Goal: Task Accomplishment & Management: Use online tool/utility

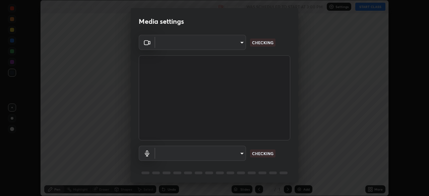
scroll to position [196, 429]
type input "e5f32b9a37d83756d2696e8423a1893a7de7eefef83412cf73fe4da3c4688103"
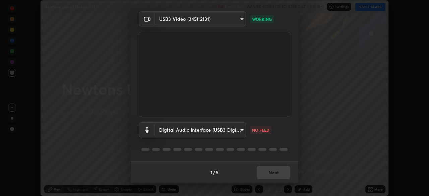
click at [241, 132] on body "Erase all Newtons Law of Motion - 13 Recording WAS SCHEDULED TO START AT 3:00 P…" at bounding box center [214, 98] width 429 height 196
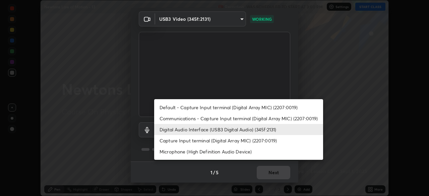
click at [230, 140] on li "Capture Input terminal (Digital Array MIC) (2207:0019)" at bounding box center [238, 140] width 169 height 11
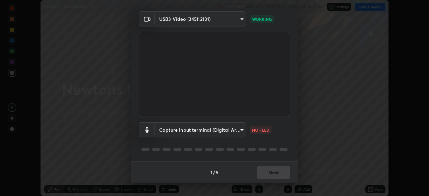
click at [238, 129] on body "Erase all Newtons Law of Motion - 13 Recording WAS SCHEDULED TO START AT 3:00 P…" at bounding box center [214, 98] width 429 height 196
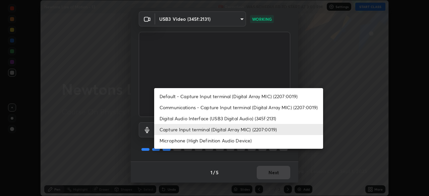
click at [231, 120] on li "Digital Audio Interface (USB3 Digital Audio) (345f:2131)" at bounding box center [238, 118] width 169 height 11
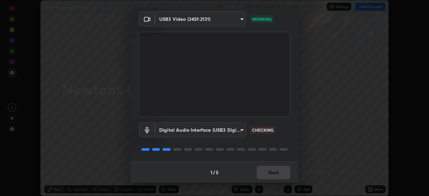
type input "ae0975cef7388746c2778fd6dc2b00d9a595315052e87b14b0d2850c1354851c"
click at [267, 167] on button "Next" at bounding box center [274, 172] width 34 height 13
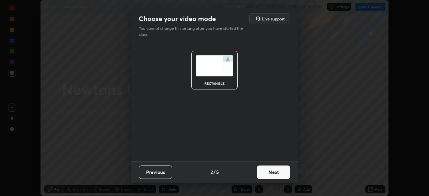
scroll to position [0, 0]
click at [274, 174] on button "Next" at bounding box center [274, 172] width 34 height 13
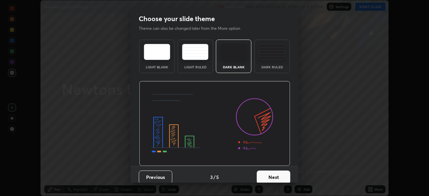
click at [278, 175] on button "Next" at bounding box center [274, 177] width 34 height 13
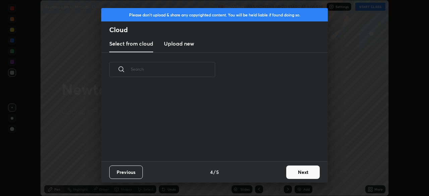
click at [300, 174] on button "Next" at bounding box center [303, 172] width 34 height 13
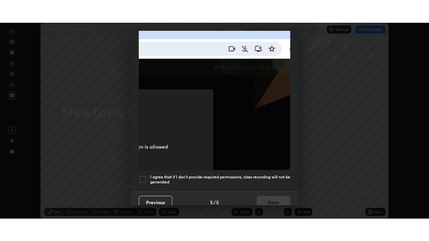
scroll to position [160, 0]
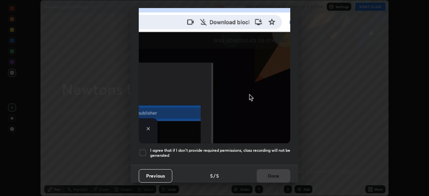
click at [206, 153] on h5 "I agree that if I don't provide required permissions, class recording will not …" at bounding box center [220, 153] width 140 height 10
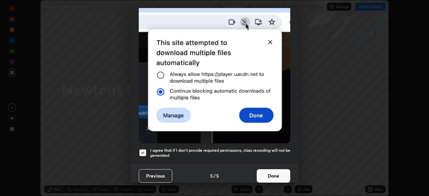
click at [266, 171] on button "Done" at bounding box center [274, 175] width 34 height 13
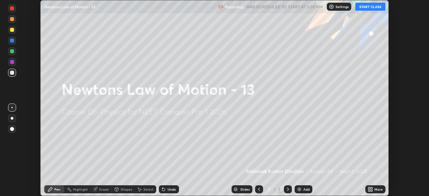
click at [369, 188] on icon at bounding box center [369, 188] width 2 height 2
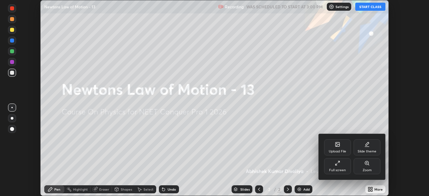
click at [339, 172] on div "Full screen" at bounding box center [337, 170] width 17 height 3
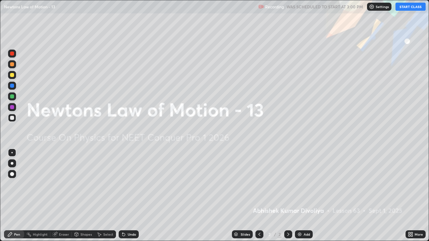
scroll to position [241, 429]
click at [406, 6] on button "START CLASS" at bounding box center [411, 7] width 30 height 8
click at [301, 196] on img at bounding box center [299, 234] width 5 height 5
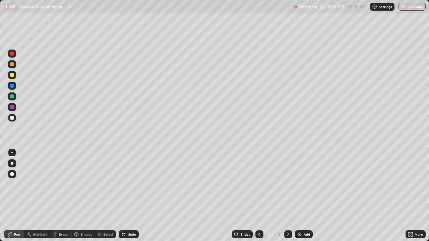
click at [14, 74] on div at bounding box center [12, 75] width 8 height 8
click at [83, 196] on div "Shapes" at bounding box center [85, 234] width 11 height 3
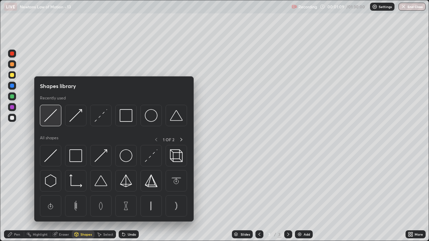
click at [52, 119] on img at bounding box center [50, 115] width 13 height 13
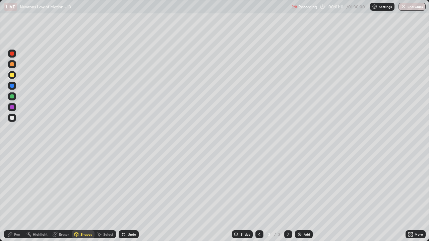
click at [11, 121] on div at bounding box center [12, 118] width 8 height 8
click at [84, 196] on div "Shapes" at bounding box center [85, 234] width 11 height 3
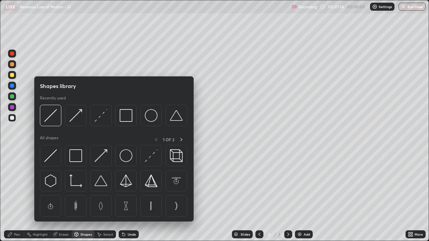
click at [15, 196] on div "Pen" at bounding box center [14, 235] width 20 height 8
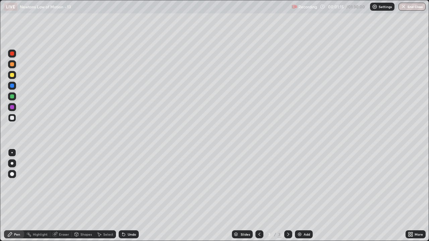
click at [12, 174] on div at bounding box center [12, 174] width 4 height 4
click at [82, 196] on div "Shapes" at bounding box center [85, 234] width 11 height 3
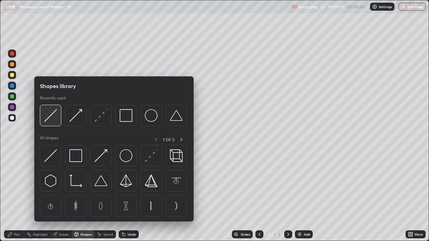
click at [56, 120] on img at bounding box center [50, 115] width 13 height 13
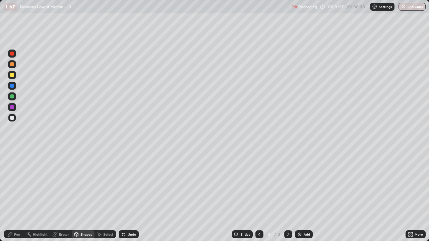
click at [12, 76] on div at bounding box center [12, 75] width 4 height 4
click at [12, 97] on div at bounding box center [12, 97] width 4 height 4
click at [16, 196] on div "Pen" at bounding box center [17, 234] width 6 height 3
click at [12, 118] on div at bounding box center [12, 118] width 4 height 4
click at [11, 64] on div at bounding box center [12, 64] width 4 height 4
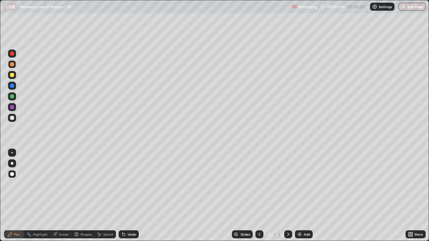
click at [81, 196] on div "Shapes" at bounding box center [85, 234] width 11 height 3
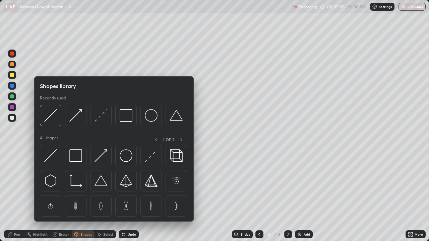
click at [73, 121] on img at bounding box center [75, 115] width 13 height 13
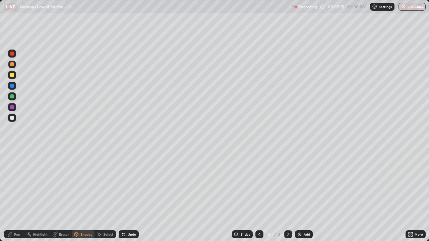
click at [16, 196] on div "Pen" at bounding box center [17, 234] width 6 height 3
click at [12, 117] on div at bounding box center [12, 118] width 4 height 4
click at [304, 196] on div "Add" at bounding box center [307, 234] width 6 height 3
click at [85, 196] on div "Shapes" at bounding box center [83, 235] width 23 height 8
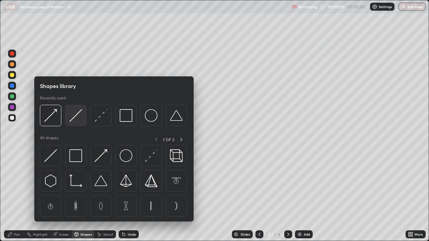
click at [78, 121] on img at bounding box center [75, 115] width 13 height 13
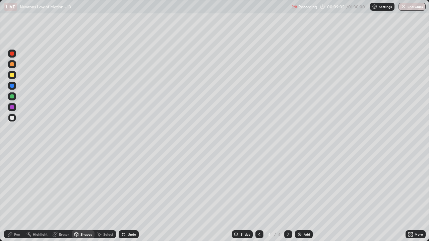
click at [12, 98] on div at bounding box center [12, 97] width 4 height 4
click at [18, 196] on div "Pen" at bounding box center [17, 234] width 6 height 3
click at [11, 76] on div at bounding box center [12, 75] width 4 height 4
click at [13, 119] on div at bounding box center [12, 118] width 4 height 4
click at [12, 65] on div at bounding box center [12, 64] width 4 height 4
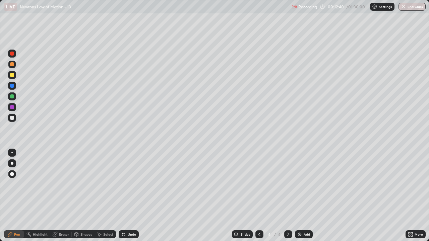
click at [10, 117] on div at bounding box center [12, 118] width 4 height 4
click at [299, 196] on img at bounding box center [299, 234] width 5 height 5
click at [84, 196] on div "Shapes" at bounding box center [85, 234] width 11 height 3
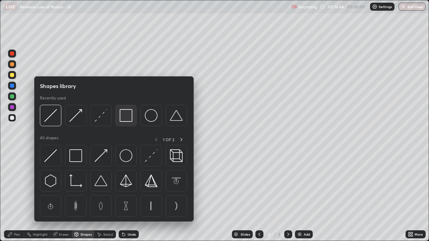
click at [124, 120] on img at bounding box center [126, 115] width 13 height 13
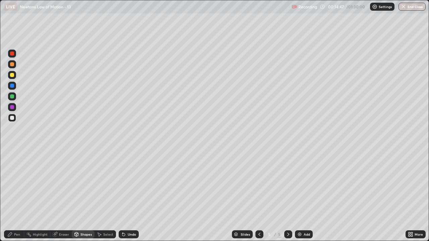
click at [21, 196] on div "Pen" at bounding box center [14, 235] width 20 height 8
click at [12, 99] on div at bounding box center [12, 97] width 8 height 8
click at [12, 75] on div at bounding box center [12, 75] width 4 height 4
click at [82, 196] on div "Shapes" at bounding box center [83, 235] width 23 height 8
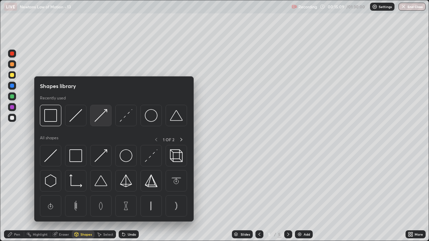
click at [102, 116] on img at bounding box center [101, 115] width 13 height 13
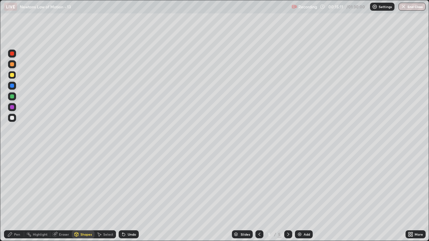
click at [12, 118] on div at bounding box center [12, 118] width 4 height 4
click at [17, 196] on div "Pen" at bounding box center [14, 235] width 20 height 8
click at [12, 65] on div at bounding box center [12, 64] width 4 height 4
click at [86, 196] on div "Shapes" at bounding box center [85, 234] width 11 height 3
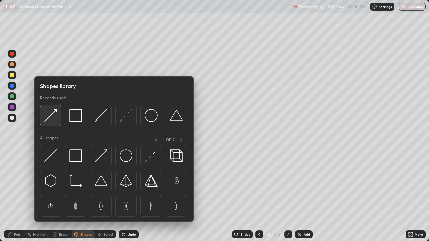
click at [58, 118] on div at bounding box center [50, 115] width 21 height 21
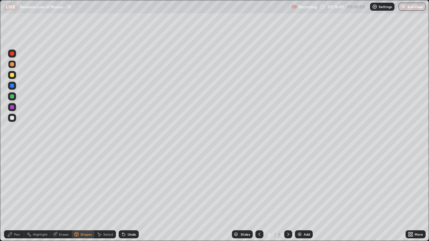
click at [17, 196] on div "Pen" at bounding box center [14, 235] width 20 height 8
click at [11, 86] on div at bounding box center [12, 86] width 4 height 4
click at [85, 196] on div "Shapes" at bounding box center [85, 234] width 11 height 3
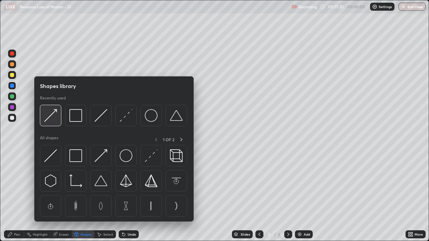
click at [52, 122] on img at bounding box center [50, 115] width 13 height 13
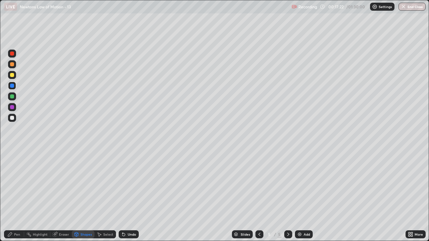
click at [16, 196] on div "Pen" at bounding box center [17, 234] width 6 height 3
click at [12, 65] on div at bounding box center [12, 64] width 4 height 4
click at [82, 196] on div "Shapes" at bounding box center [85, 234] width 11 height 3
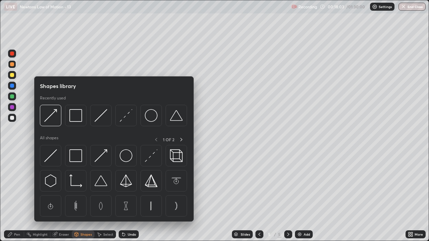
click at [54, 120] on img at bounding box center [50, 115] width 13 height 13
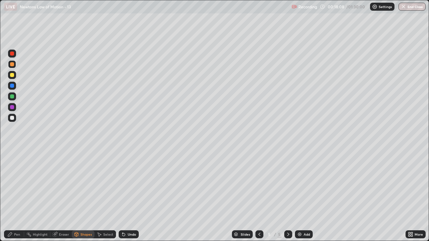
click at [19, 196] on div "Pen" at bounding box center [17, 234] width 6 height 3
click at [10, 119] on div at bounding box center [12, 118] width 8 height 8
click at [85, 196] on div "Shapes" at bounding box center [85, 234] width 11 height 3
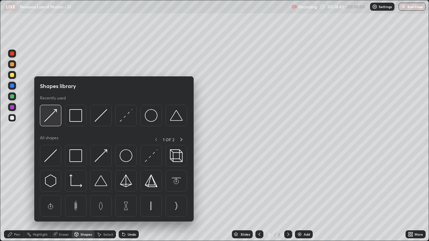
click at [51, 121] on img at bounding box center [50, 115] width 13 height 13
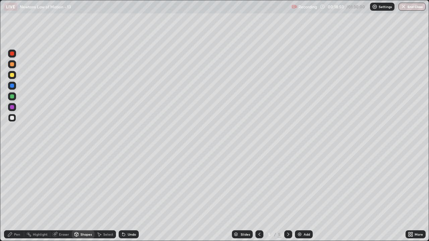
click at [17, 196] on div "Pen" at bounding box center [14, 235] width 20 height 8
click at [84, 196] on div "Shapes" at bounding box center [85, 234] width 11 height 3
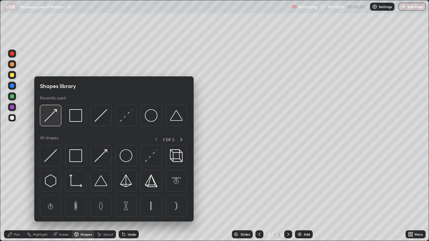
click at [51, 122] on div at bounding box center [50, 115] width 21 height 21
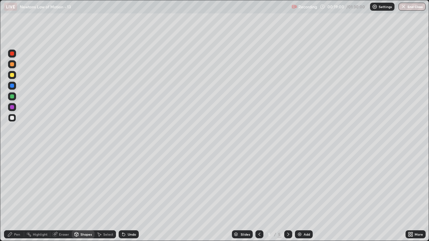
click at [20, 196] on div "Pen" at bounding box center [14, 235] width 20 height 8
click at [12, 66] on div at bounding box center [12, 64] width 4 height 4
click at [84, 196] on div "Shapes" at bounding box center [83, 235] width 23 height 8
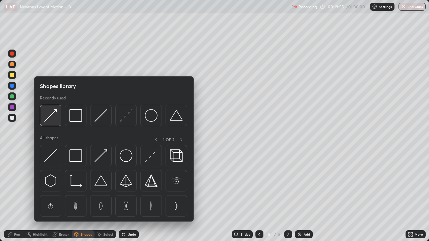
click at [53, 122] on div at bounding box center [50, 115] width 21 height 21
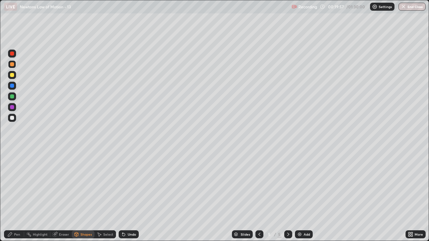
click at [10, 54] on div at bounding box center [12, 54] width 4 height 4
click at [14, 196] on div "Pen" at bounding box center [17, 234] width 6 height 3
click at [10, 96] on div at bounding box center [12, 97] width 4 height 4
click at [128, 196] on div "Undo" at bounding box center [132, 234] width 8 height 3
click at [123, 196] on icon at bounding box center [123, 235] width 3 height 3
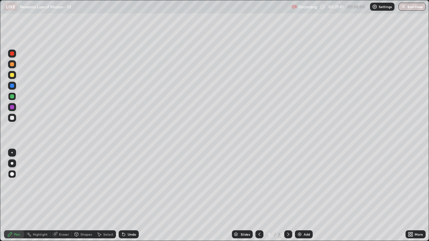
click at [124, 196] on icon at bounding box center [123, 235] width 3 height 3
click at [123, 196] on icon at bounding box center [123, 235] width 3 height 3
click at [125, 196] on icon at bounding box center [123, 234] width 5 height 5
click at [301, 196] on img at bounding box center [299, 234] width 5 height 5
click at [13, 75] on div at bounding box center [12, 75] width 4 height 4
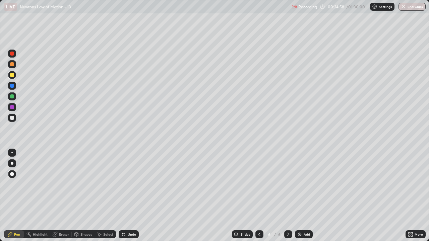
click at [13, 118] on div at bounding box center [12, 118] width 4 height 4
click at [83, 196] on div "Shapes" at bounding box center [85, 234] width 11 height 3
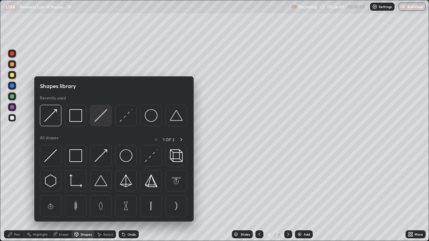
click at [101, 121] on img at bounding box center [101, 115] width 13 height 13
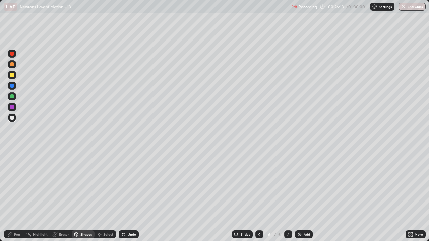
click at [17, 196] on div "Pen" at bounding box center [17, 234] width 6 height 3
click at [12, 98] on div at bounding box center [12, 97] width 4 height 4
click at [12, 75] on div at bounding box center [12, 75] width 4 height 4
click at [84, 196] on div "Shapes" at bounding box center [85, 234] width 11 height 3
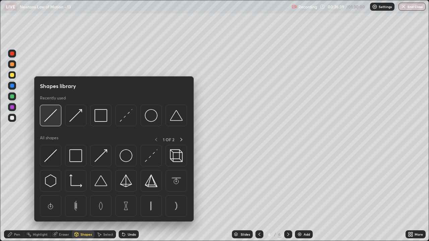
click at [55, 120] on img at bounding box center [50, 115] width 13 height 13
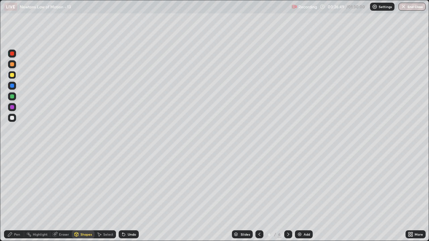
click at [17, 196] on div "Pen" at bounding box center [17, 234] width 6 height 3
click at [13, 108] on div at bounding box center [12, 107] width 4 height 4
click at [79, 196] on div "Shapes" at bounding box center [83, 235] width 23 height 8
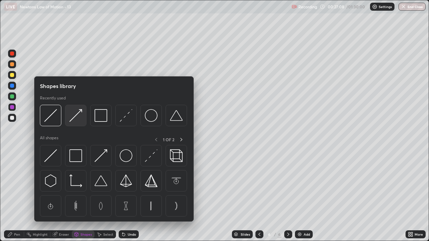
click at [78, 119] on img at bounding box center [75, 115] width 13 height 13
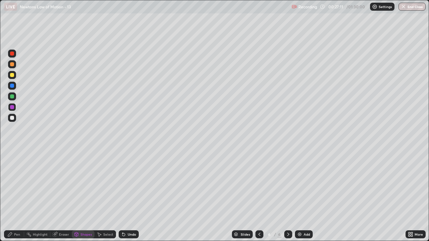
click at [17, 196] on div "Pen" at bounding box center [17, 234] width 6 height 3
click at [11, 97] on div at bounding box center [12, 97] width 4 height 4
click at [12, 119] on div at bounding box center [12, 118] width 4 height 4
click at [13, 75] on div at bounding box center [12, 75] width 4 height 4
click at [84, 196] on div "Shapes" at bounding box center [85, 234] width 11 height 3
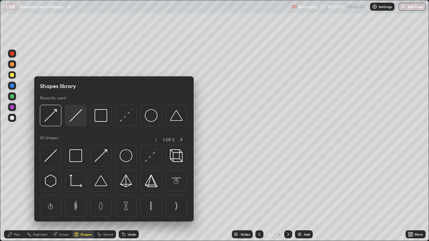
click at [77, 121] on img at bounding box center [75, 115] width 13 height 13
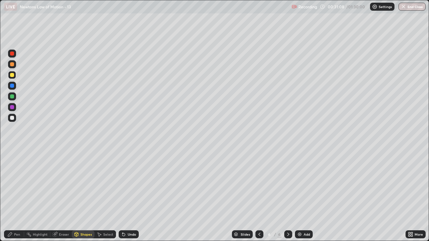
click at [19, 196] on div "Pen" at bounding box center [17, 234] width 6 height 3
click at [11, 119] on div at bounding box center [12, 118] width 4 height 4
click at [13, 87] on div at bounding box center [12, 86] width 4 height 4
click at [13, 119] on div at bounding box center [12, 118] width 4 height 4
click at [345, 196] on div "Slides 6 / 6 Add" at bounding box center [272, 234] width 267 height 13
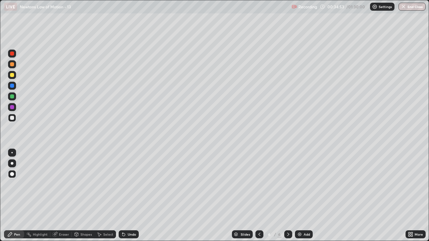
click at [301, 196] on div "Add" at bounding box center [304, 235] width 18 height 8
click at [84, 196] on div "Shapes" at bounding box center [85, 234] width 11 height 3
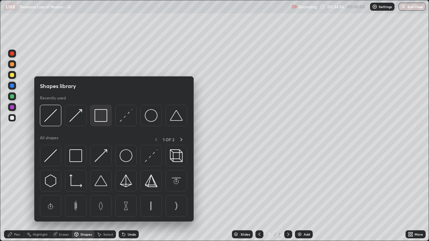
click at [100, 120] on img at bounding box center [101, 115] width 13 height 13
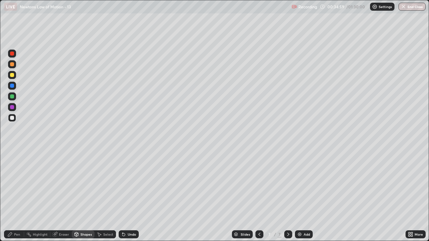
click at [83, 196] on div "Shapes" at bounding box center [85, 234] width 11 height 3
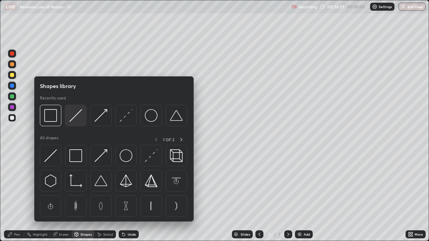
click at [77, 122] on img at bounding box center [75, 115] width 13 height 13
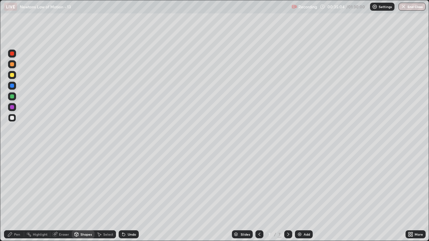
click at [12, 76] on div at bounding box center [12, 75] width 4 height 4
click at [18, 196] on div "Pen" at bounding box center [17, 234] width 6 height 3
click at [129, 196] on div "Undo" at bounding box center [132, 234] width 8 height 3
click at [131, 196] on div "Undo" at bounding box center [132, 234] width 8 height 3
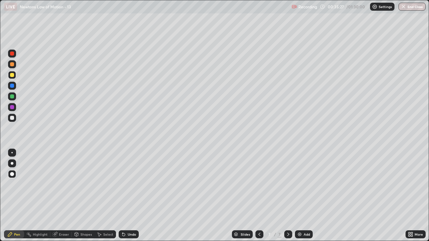
click at [11, 97] on div at bounding box center [12, 97] width 4 height 4
click at [16, 23] on div "Erase all" at bounding box center [12, 120] width 16 height 215
click at [11, 118] on div at bounding box center [12, 118] width 4 height 4
click at [11, 108] on div at bounding box center [12, 107] width 4 height 4
click at [12, 67] on div at bounding box center [12, 64] width 8 height 8
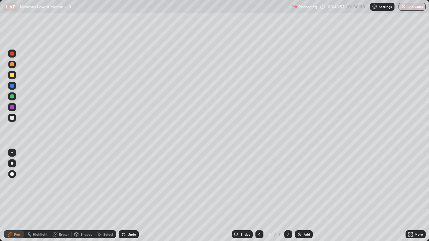
click at [298, 196] on img at bounding box center [299, 234] width 5 height 5
click at [12, 98] on div at bounding box center [12, 97] width 4 height 4
click at [85, 196] on div "Shapes" at bounding box center [83, 235] width 23 height 8
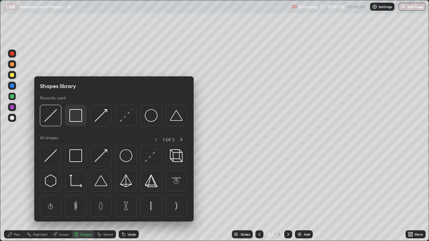
click at [77, 121] on img at bounding box center [75, 115] width 13 height 13
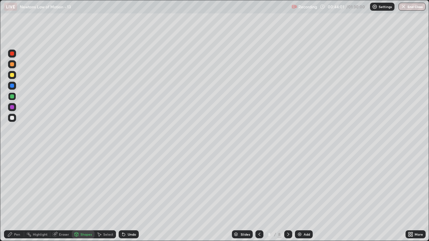
click at [12, 87] on div at bounding box center [12, 86] width 4 height 4
click at [86, 196] on div "Shapes" at bounding box center [85, 234] width 11 height 3
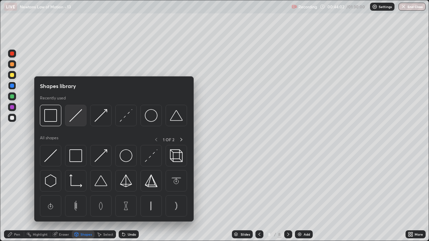
click at [77, 118] on img at bounding box center [75, 115] width 13 height 13
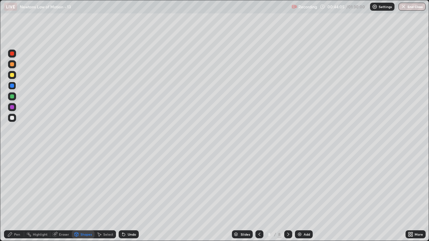
click at [12, 118] on div at bounding box center [12, 118] width 4 height 4
click at [83, 196] on div "Shapes" at bounding box center [83, 235] width 23 height 8
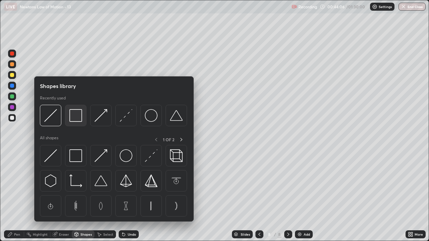
click at [75, 121] on img at bounding box center [75, 115] width 13 height 13
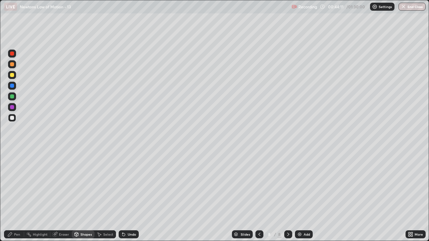
click at [86, 196] on div "Shapes" at bounding box center [83, 235] width 23 height 8
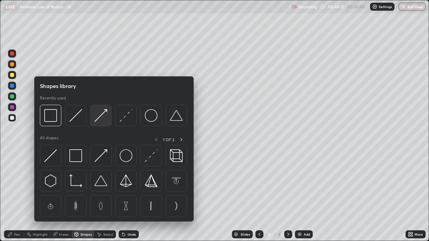
click at [102, 118] on img at bounding box center [101, 115] width 13 height 13
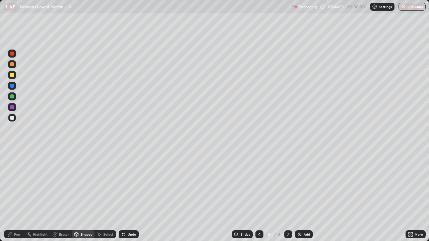
click at [12, 76] on div at bounding box center [12, 75] width 4 height 4
click at [17, 196] on div "Pen" at bounding box center [17, 234] width 6 height 3
click at [13, 119] on div at bounding box center [12, 118] width 4 height 4
click at [86, 196] on div "Shapes" at bounding box center [85, 234] width 11 height 3
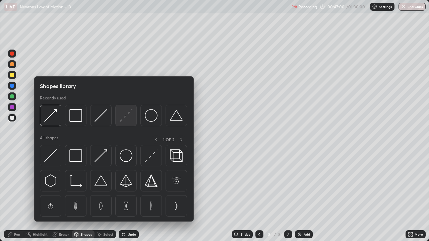
click at [125, 120] on img at bounding box center [126, 115] width 13 height 13
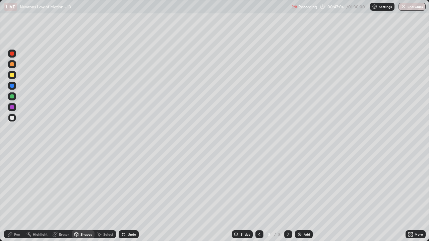
click at [17, 196] on div "Pen" at bounding box center [17, 234] width 6 height 3
click at [12, 96] on div at bounding box center [12, 97] width 4 height 4
click at [12, 118] on div at bounding box center [12, 118] width 4 height 4
click at [299, 196] on img at bounding box center [299, 234] width 5 height 5
click at [12, 76] on div at bounding box center [12, 75] width 4 height 4
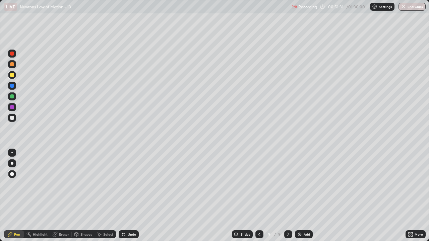
click at [15, 117] on div at bounding box center [12, 118] width 8 height 8
click at [129, 196] on div "Undo" at bounding box center [129, 235] width 20 height 8
click at [13, 97] on div at bounding box center [12, 97] width 4 height 4
click at [15, 117] on div at bounding box center [12, 118] width 8 height 8
click at [12, 63] on div at bounding box center [12, 64] width 4 height 4
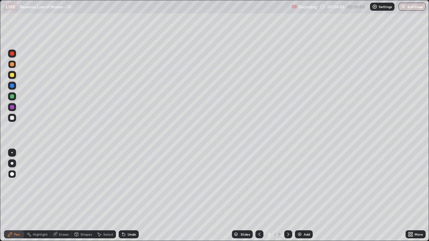
click at [12, 120] on div at bounding box center [12, 118] width 4 height 4
click at [13, 75] on div at bounding box center [12, 75] width 4 height 4
click at [302, 196] on div "Add" at bounding box center [304, 235] width 18 height 8
click at [15, 117] on div at bounding box center [12, 118] width 8 height 8
click at [85, 196] on div "Shapes" at bounding box center [85, 234] width 11 height 3
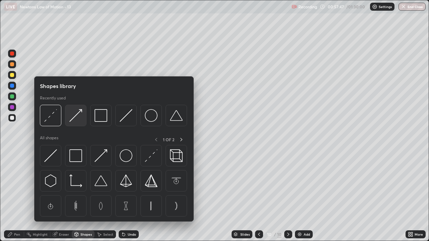
click at [79, 119] on img at bounding box center [75, 115] width 13 height 13
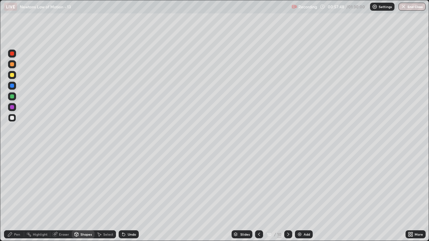
click at [13, 86] on div at bounding box center [12, 86] width 4 height 4
click at [13, 64] on div at bounding box center [12, 64] width 4 height 4
click at [15, 196] on div "Pen" at bounding box center [14, 235] width 20 height 8
click at [13, 76] on div at bounding box center [12, 75] width 4 height 4
click at [14, 117] on div at bounding box center [12, 118] width 4 height 4
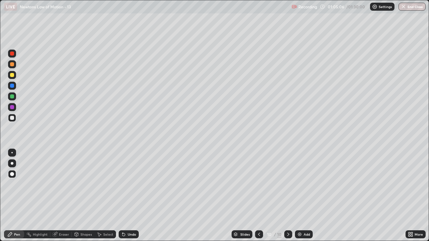
click at [301, 196] on img at bounding box center [299, 234] width 5 height 5
click at [14, 76] on div at bounding box center [12, 75] width 4 height 4
click at [12, 118] on div at bounding box center [12, 118] width 4 height 4
click at [14, 75] on div at bounding box center [12, 75] width 4 height 4
click at [12, 65] on div at bounding box center [12, 64] width 4 height 4
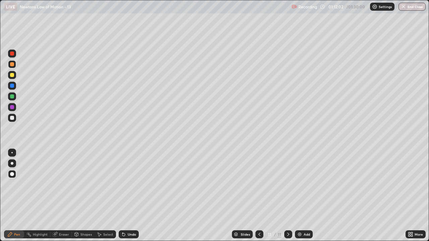
click at [302, 196] on div "Add" at bounding box center [304, 235] width 18 height 8
click at [13, 76] on div at bounding box center [12, 75] width 4 height 4
click at [84, 196] on div "Shapes" at bounding box center [85, 234] width 11 height 3
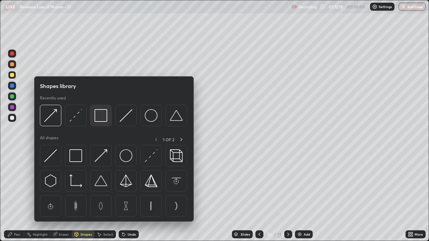
click at [101, 121] on img at bounding box center [101, 115] width 13 height 13
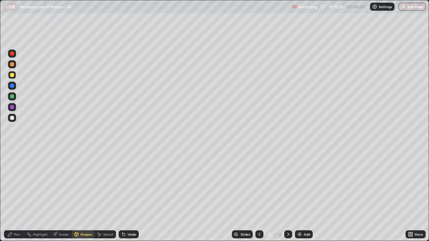
click at [12, 97] on div at bounding box center [12, 97] width 4 height 4
click at [17, 196] on div "Pen" at bounding box center [17, 234] width 6 height 3
click at [12, 65] on div at bounding box center [12, 64] width 4 height 4
click at [81, 196] on div "Shapes" at bounding box center [85, 234] width 11 height 3
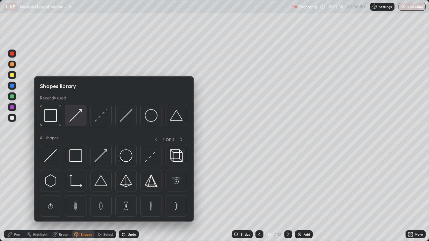
click at [81, 120] on img at bounding box center [75, 115] width 13 height 13
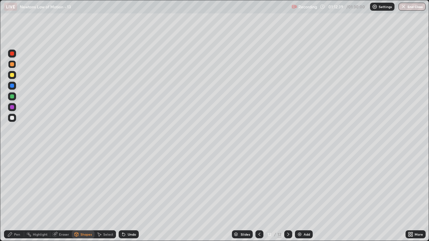
click at [12, 118] on div at bounding box center [12, 118] width 4 height 4
click at [19, 196] on div "Pen" at bounding box center [17, 234] width 6 height 3
click at [11, 87] on div at bounding box center [12, 86] width 4 height 4
click at [128, 196] on div "Undo" at bounding box center [132, 234] width 8 height 3
click at [12, 55] on div at bounding box center [12, 54] width 4 height 4
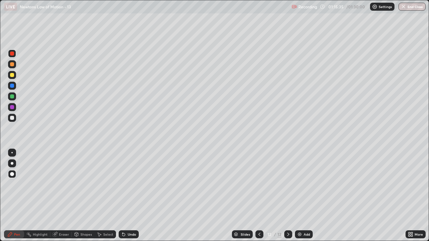
click at [84, 196] on div "Shapes" at bounding box center [85, 234] width 11 height 3
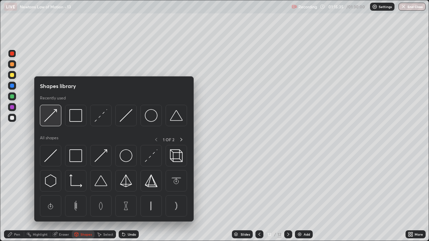
click at [48, 123] on div at bounding box center [50, 115] width 21 height 21
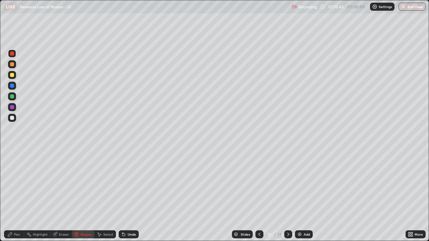
click at [15, 196] on div "Pen" at bounding box center [17, 234] width 6 height 3
click at [12, 119] on div at bounding box center [12, 118] width 4 height 4
click at [15, 98] on div at bounding box center [12, 97] width 8 height 8
click at [11, 118] on div at bounding box center [12, 118] width 4 height 4
click at [11, 65] on div at bounding box center [12, 64] width 4 height 4
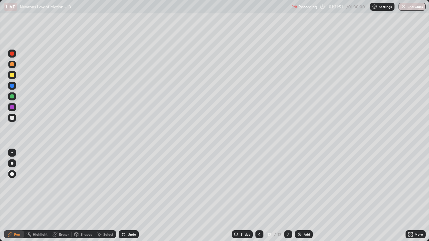
click at [350, 196] on div "Slides 12 / 12 Add" at bounding box center [272, 234] width 267 height 13
click at [411, 5] on button "End Class" at bounding box center [412, 7] width 26 height 8
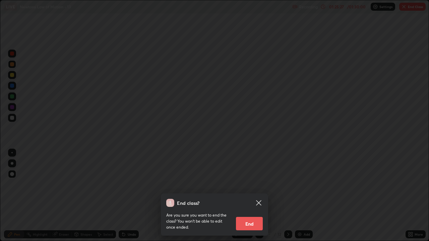
click at [254, 196] on button "End" at bounding box center [249, 223] width 27 height 13
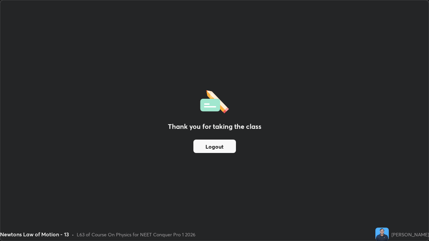
click at [233, 147] on button "Logout" at bounding box center [214, 146] width 43 height 13
